Goal: Transaction & Acquisition: Book appointment/travel/reservation

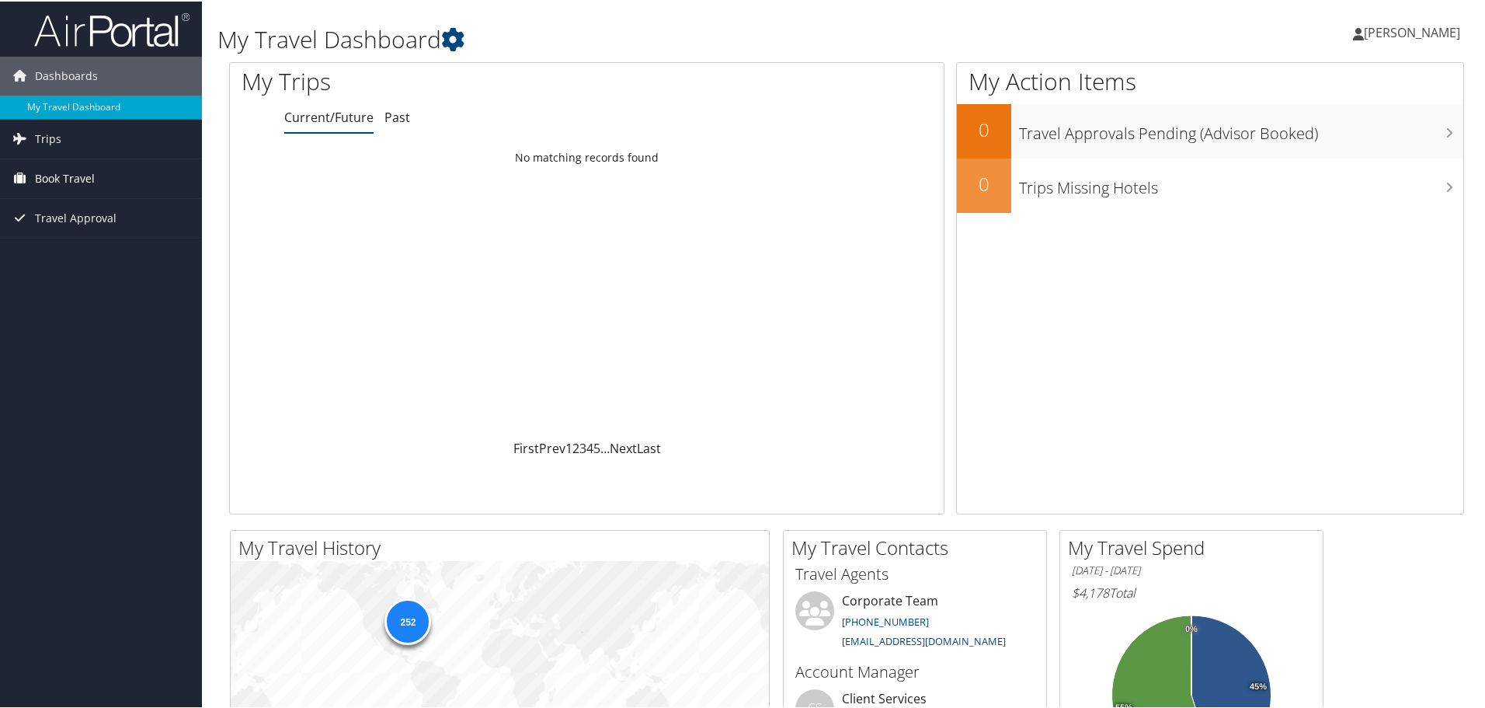
click at [26, 192] on link "Book Travel" at bounding box center [101, 177] width 202 height 39
click at [92, 251] on link "Book/Manage Online Trips" at bounding box center [101, 254] width 202 height 23
